Goal: Find specific page/section: Find specific page/section

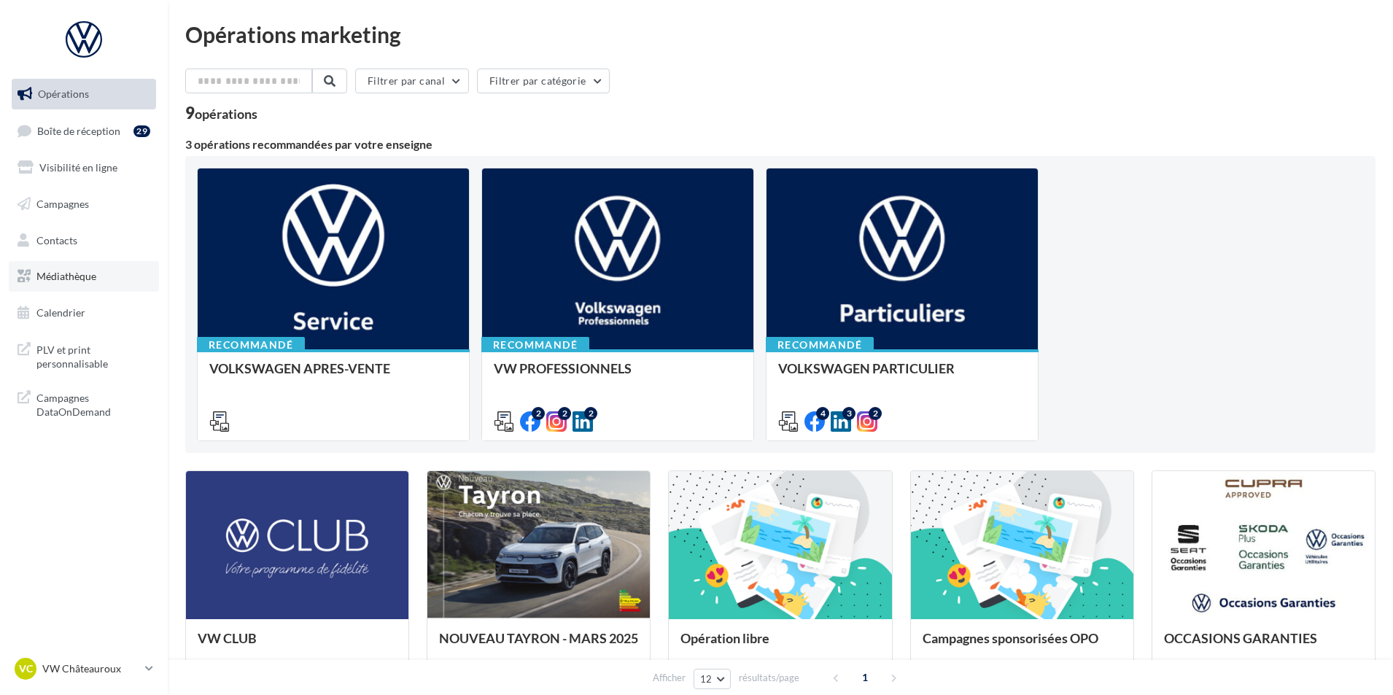
click at [106, 286] on link "Médiathèque" at bounding box center [84, 276] width 150 height 31
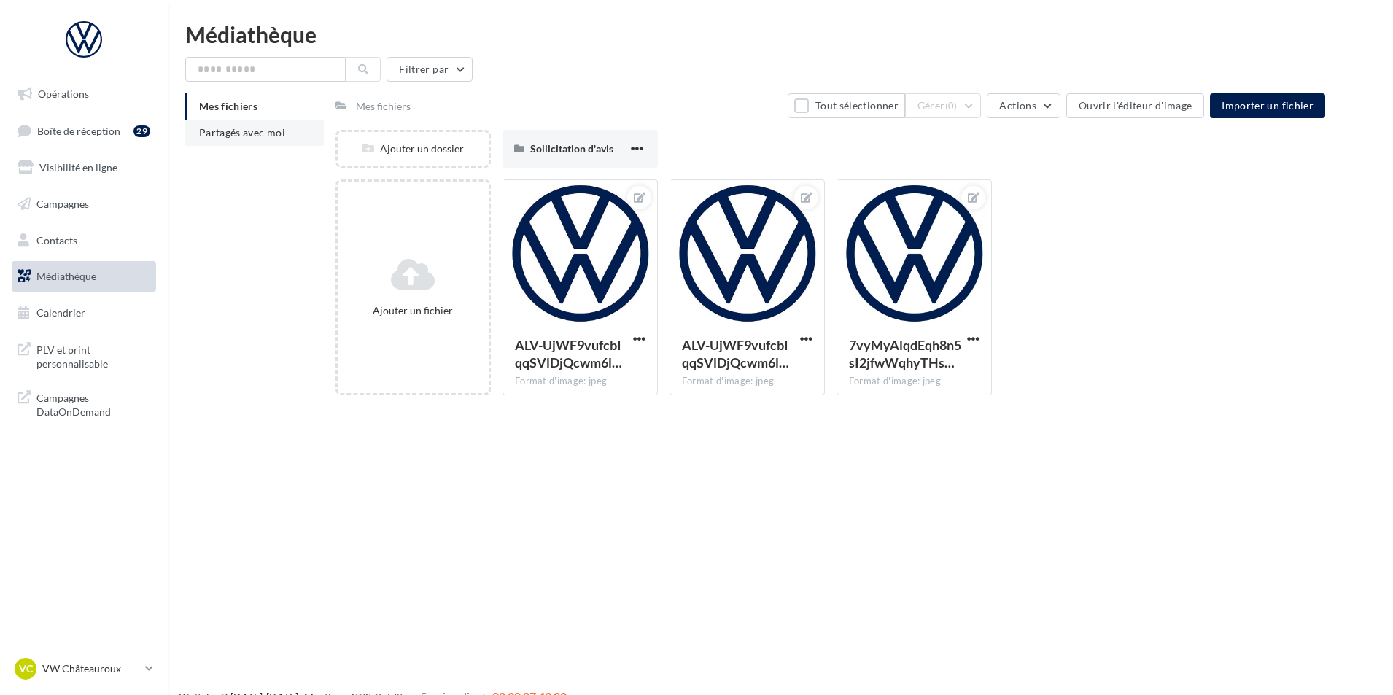
click at [292, 125] on li "Partagés avec moi" at bounding box center [254, 133] width 139 height 26
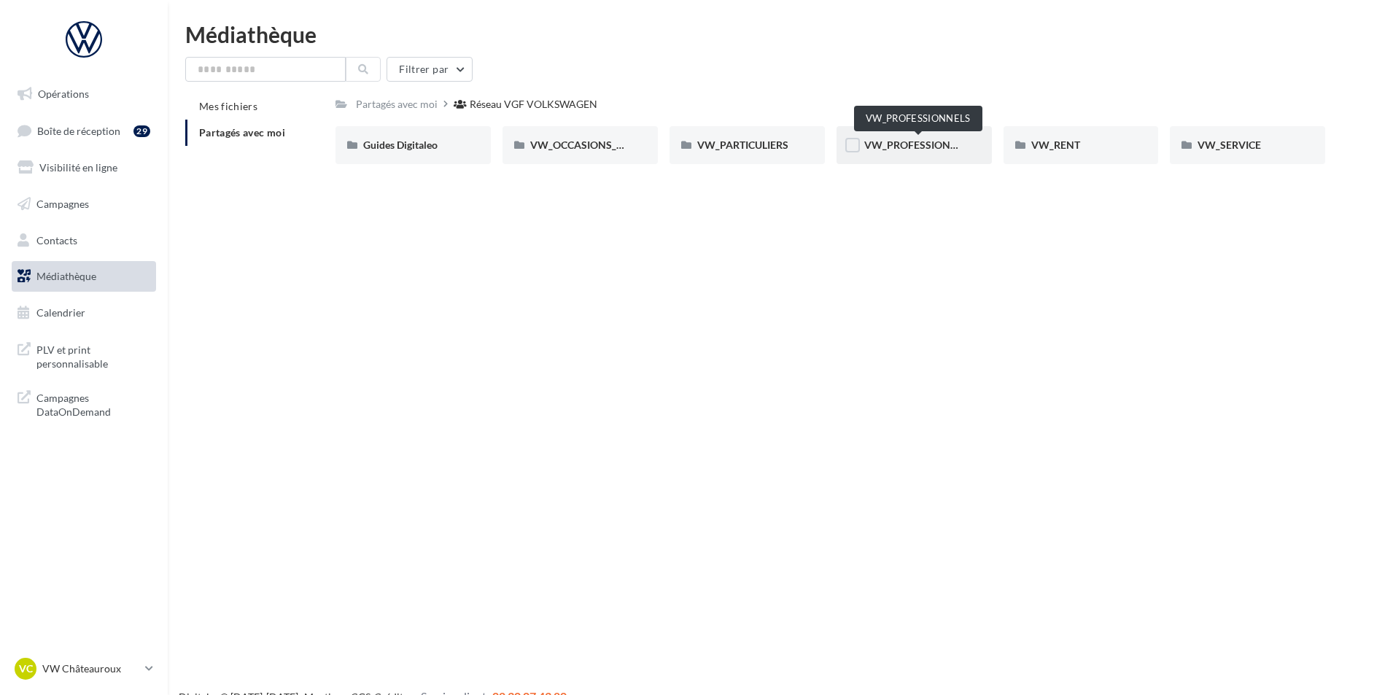
click at [882, 144] on span "VW_PROFESSIONNELS" at bounding box center [919, 145] width 111 height 12
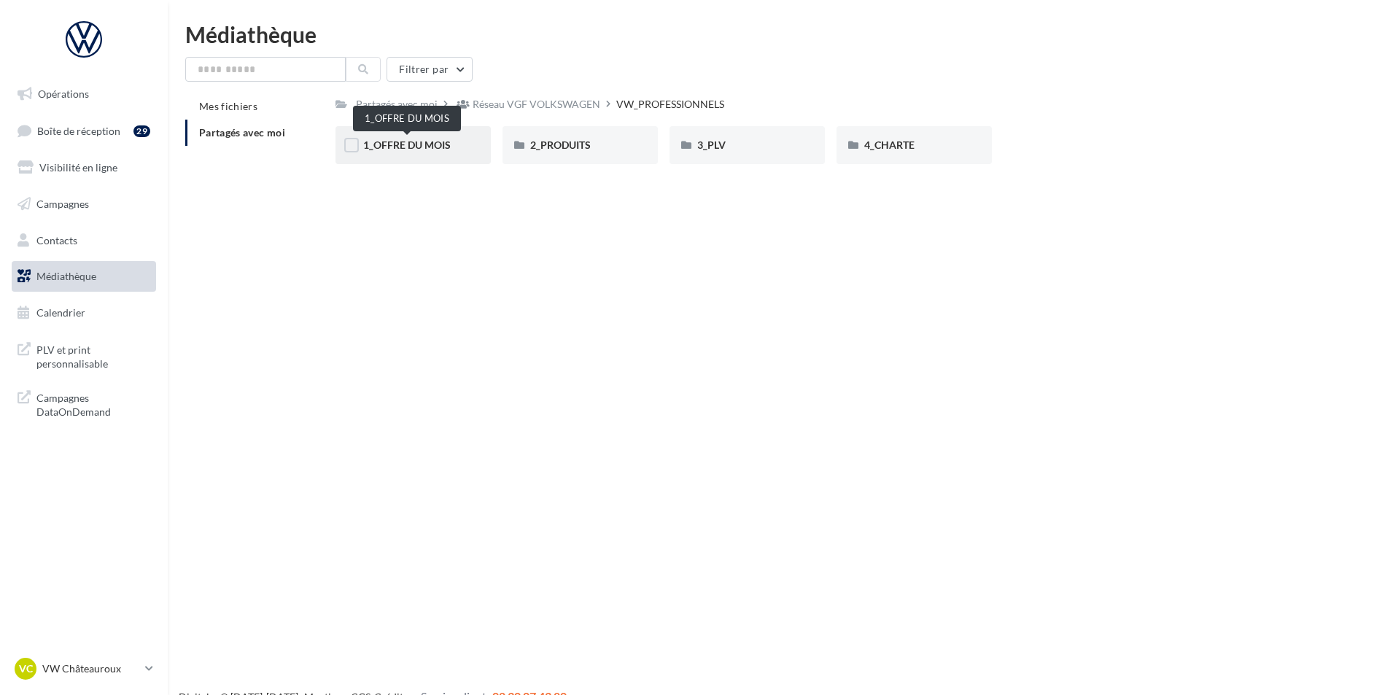
click at [425, 150] on span "1_OFFRE DU MOIS" at bounding box center [407, 145] width 88 height 12
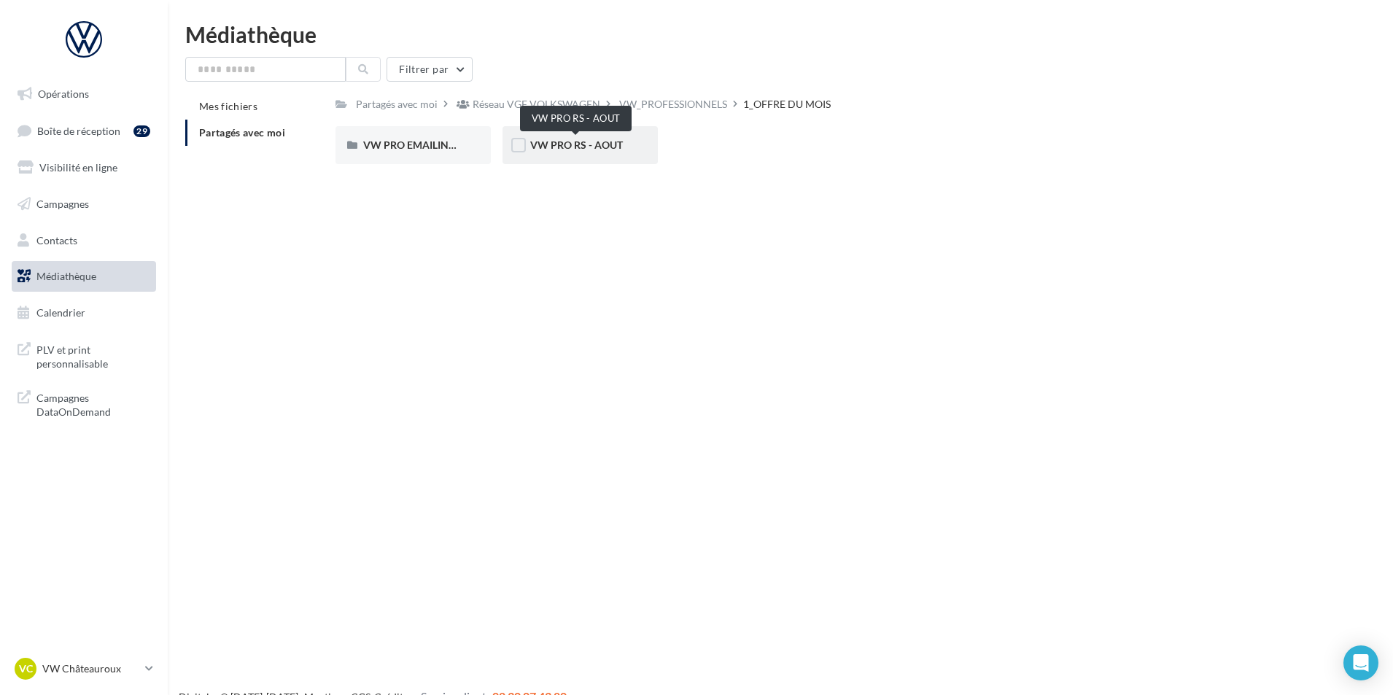
click at [593, 139] on span "VW PRO RS - AOUT" at bounding box center [576, 145] width 93 height 12
